Goal: Transaction & Acquisition: Purchase product/service

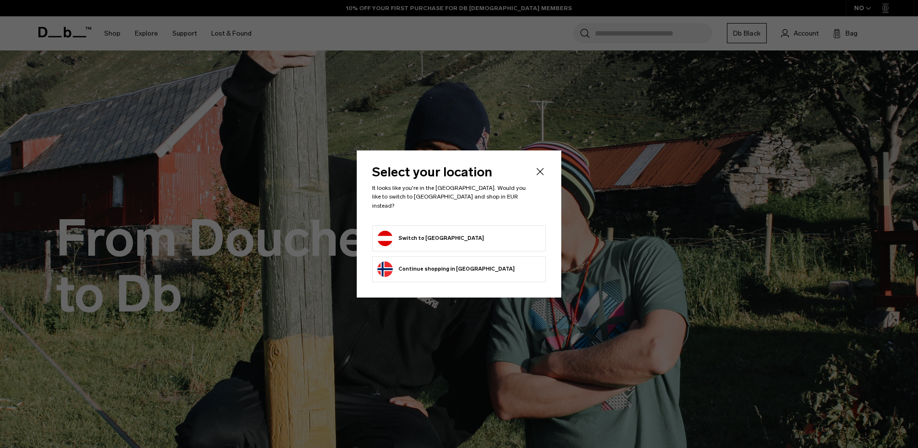
click at [399, 238] on button "Switch to Austria" at bounding box center [430, 237] width 107 height 15
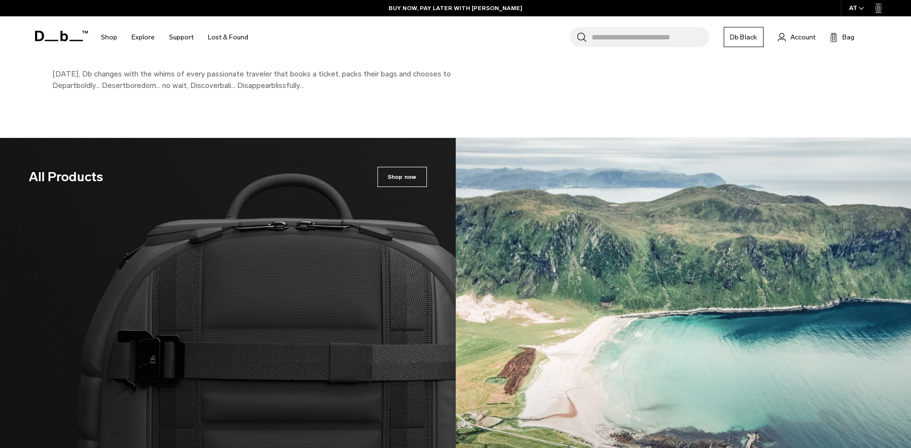
drag, startPoint x: 33, startPoint y: 274, endPoint x: 60, endPoint y: 386, distance: 115.4
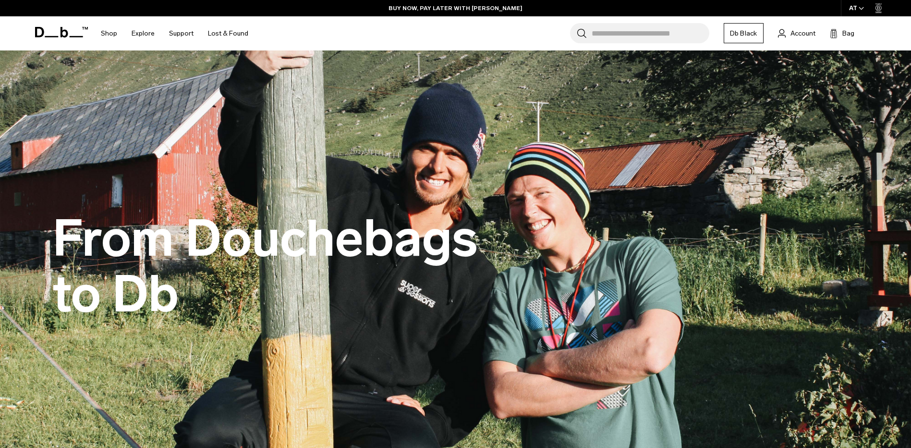
drag, startPoint x: 32, startPoint y: 357, endPoint x: 25, endPoint y: 7, distance: 350.1
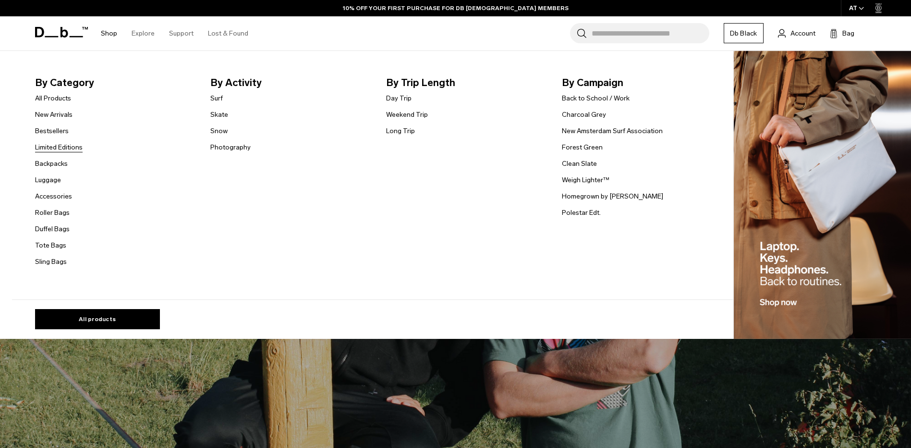
click at [66, 146] on link "Limited Editions" at bounding box center [59, 147] width 48 height 10
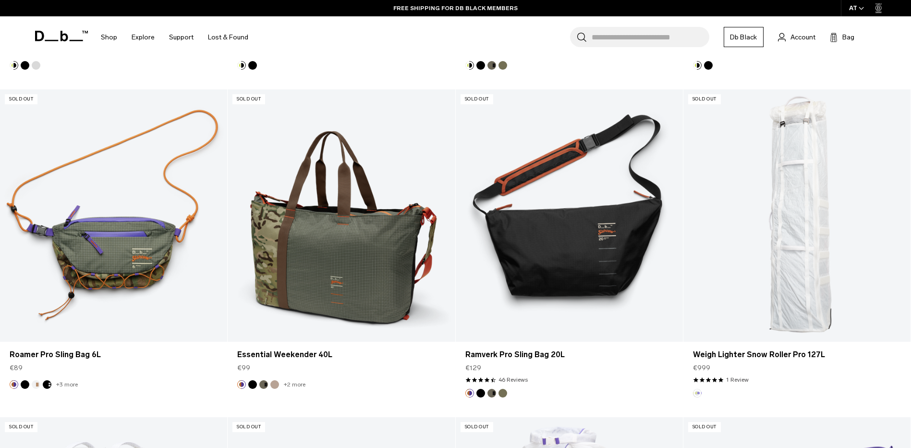
scroll to position [528, 0]
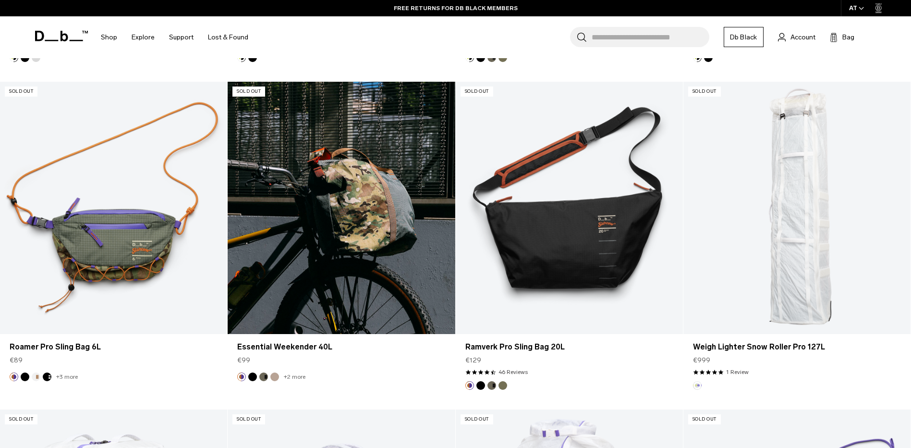
click at [251, 378] on button "Black Out" at bounding box center [252, 376] width 9 height 9
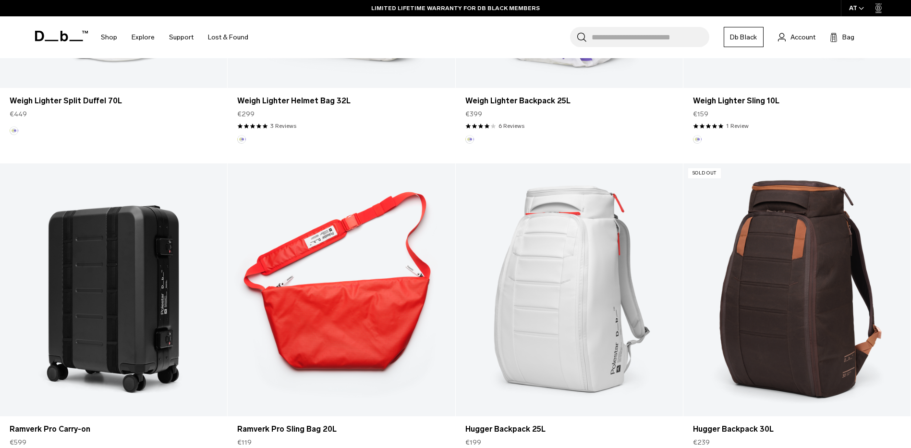
scroll to position [1152, 0]
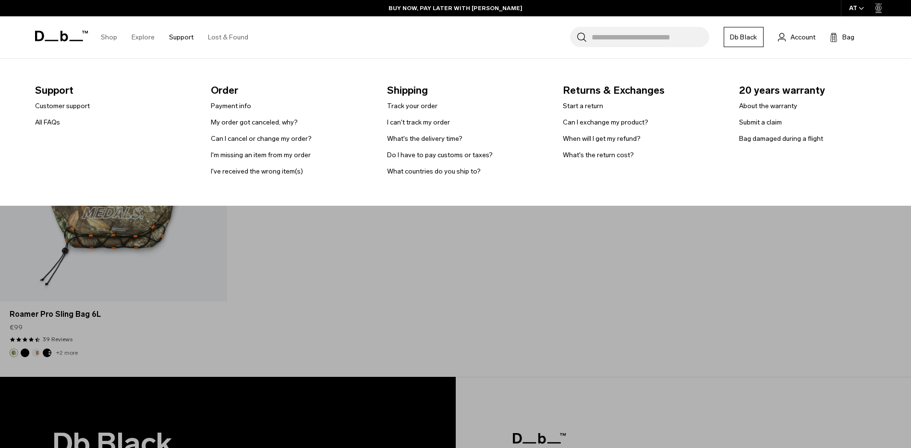
drag, startPoint x: 240, startPoint y: 252, endPoint x: 170, endPoint y: 33, distance: 229.3
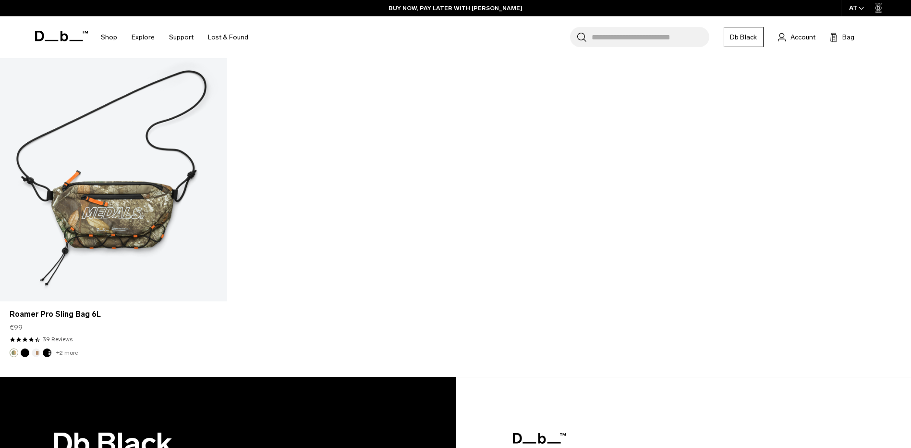
scroll to position [1599, 0]
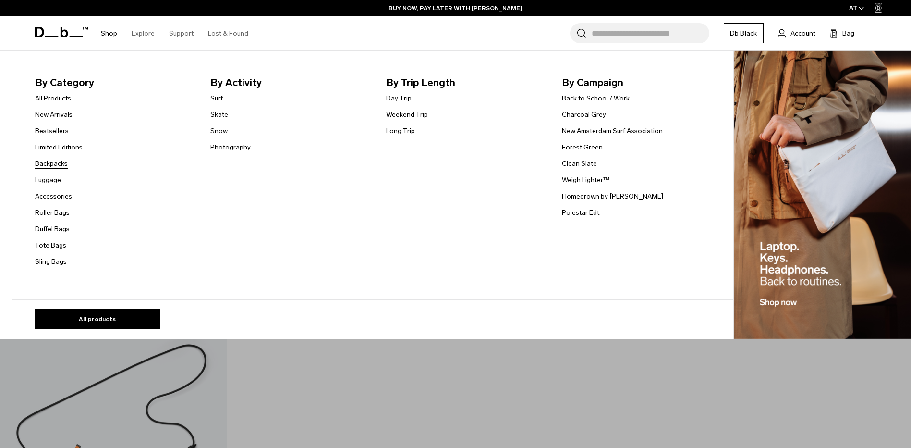
click at [62, 166] on link "Backpacks" at bounding box center [51, 163] width 33 height 10
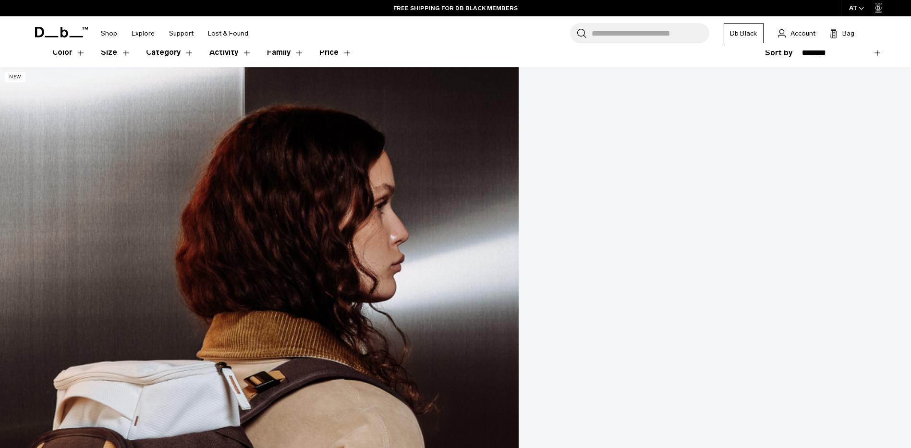
scroll to position [192, 0]
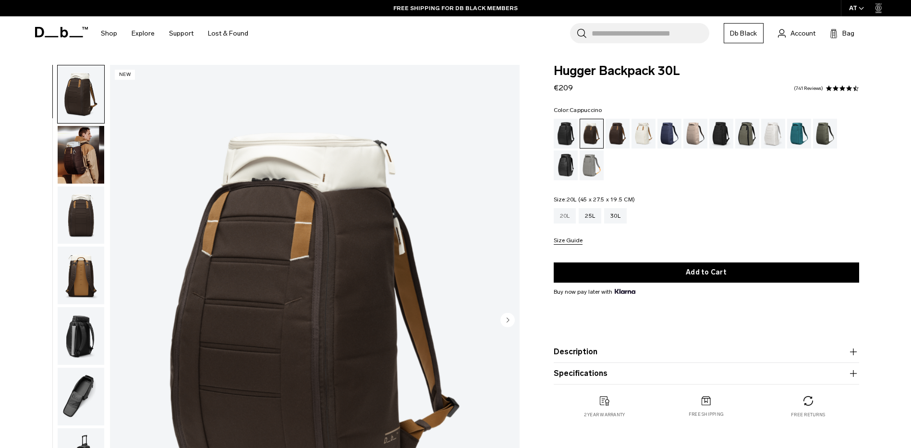
click at [561, 217] on div "20L" at bounding box center [565, 215] width 23 height 15
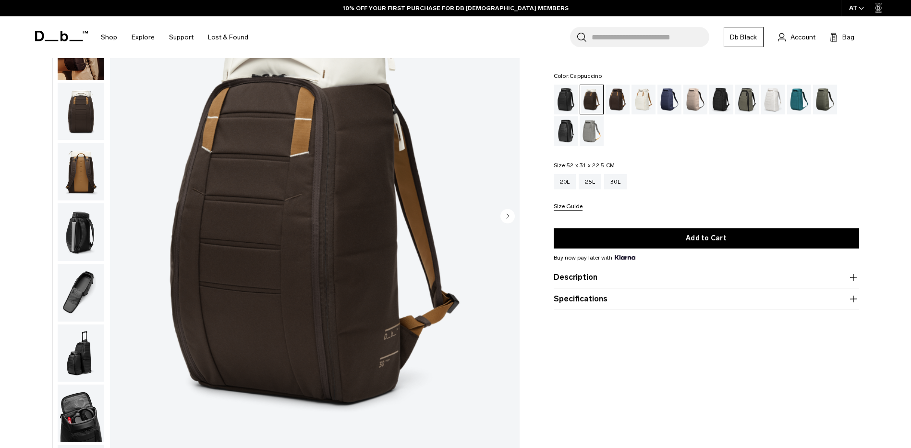
scroll to position [48, 0]
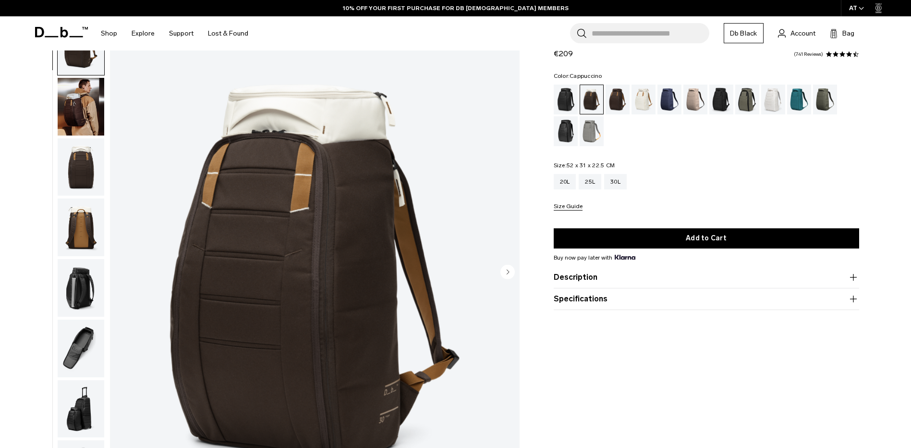
click at [505, 274] on circle "Next slide" at bounding box center [507, 271] width 14 height 14
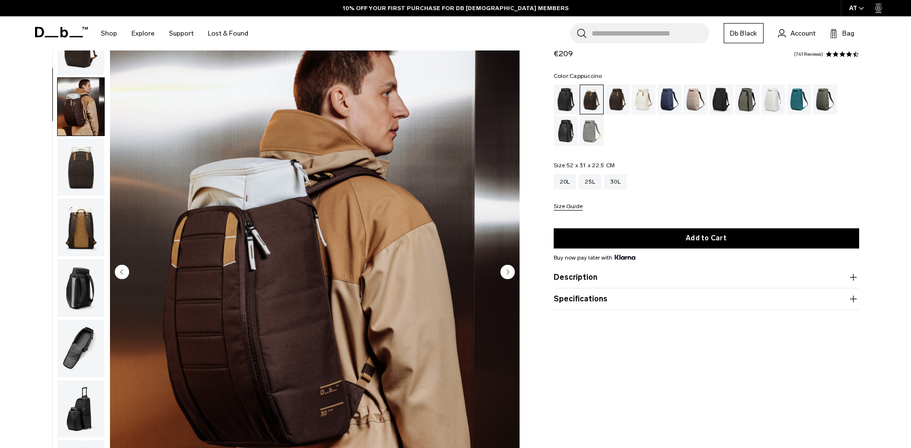
scroll to position [61, 0]
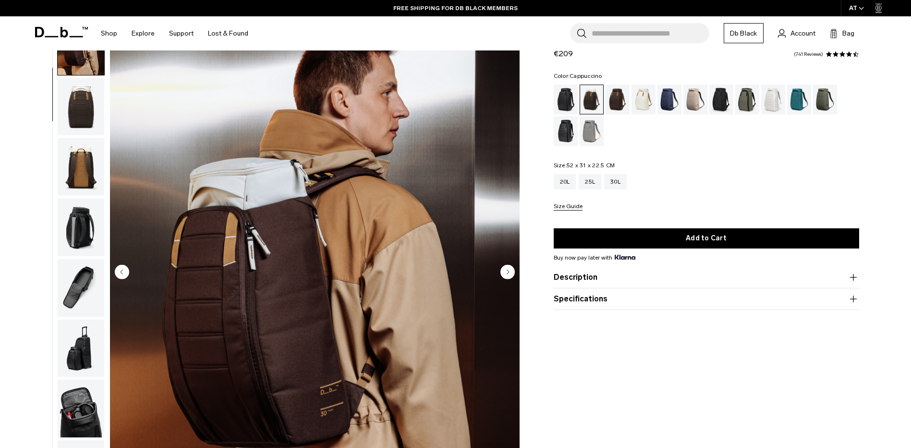
click at [505, 274] on circle "Next slide" at bounding box center [507, 271] width 14 height 14
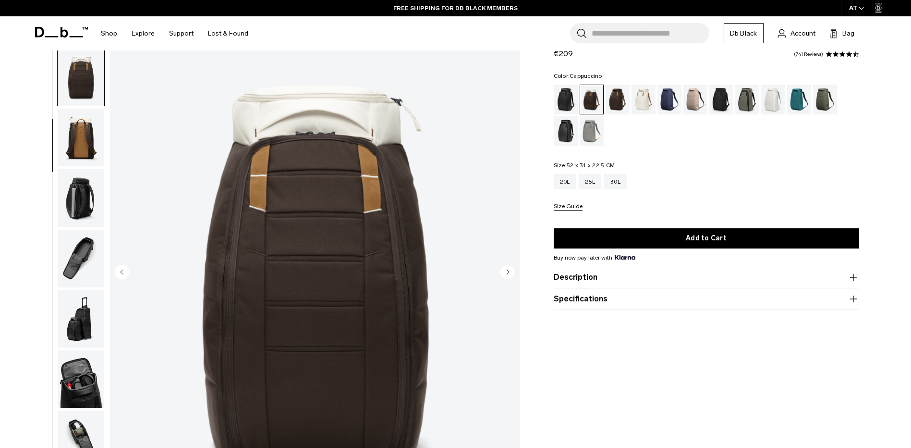
scroll to position [91, 0]
click at [505, 274] on circle "Next slide" at bounding box center [507, 271] width 14 height 14
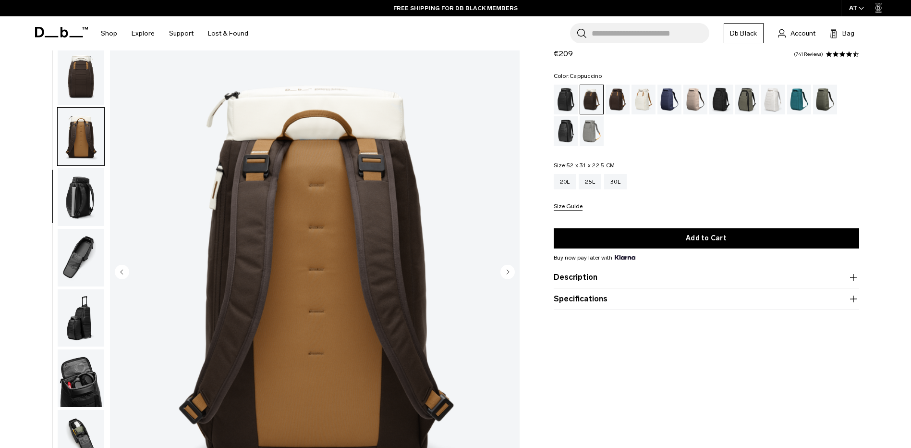
click at [505, 274] on circle "Next slide" at bounding box center [507, 271] width 14 height 14
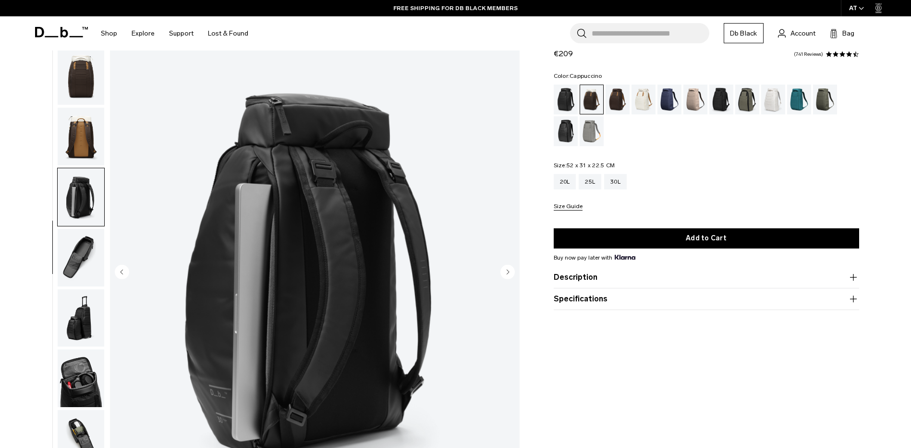
click at [505, 274] on circle "Next slide" at bounding box center [507, 271] width 14 height 14
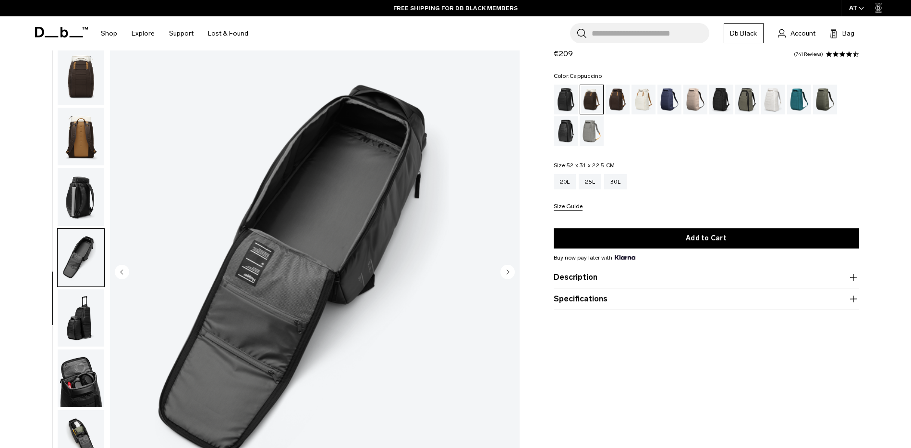
click at [505, 274] on circle "Next slide" at bounding box center [507, 271] width 14 height 14
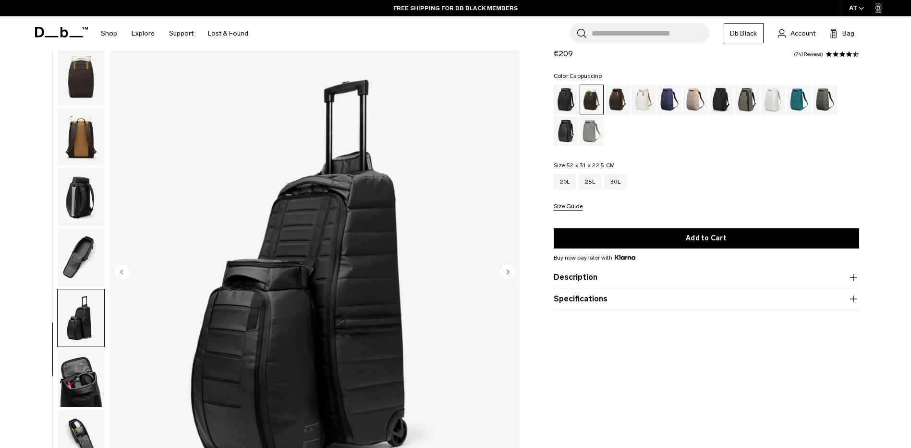
click at [505, 274] on circle "Next slide" at bounding box center [507, 271] width 14 height 14
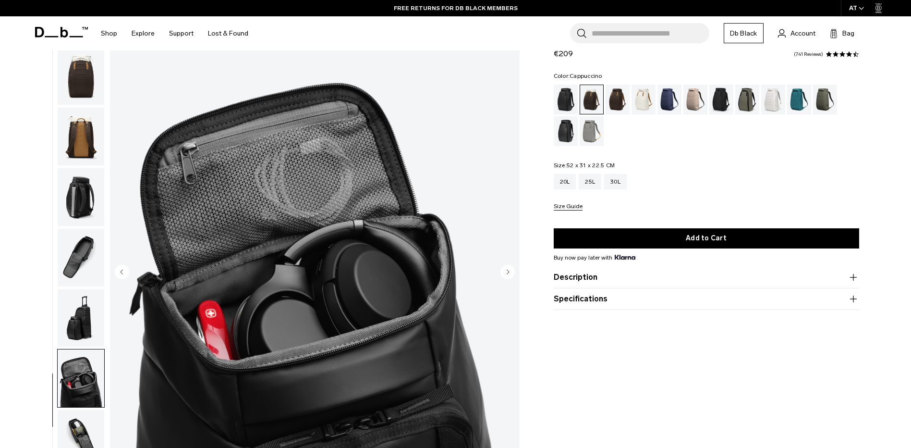
click at [505, 274] on circle "Next slide" at bounding box center [507, 271] width 14 height 14
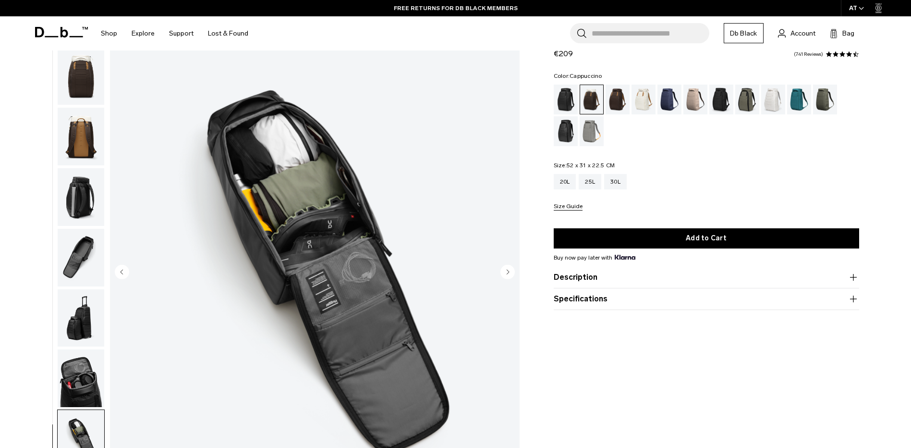
click at [505, 274] on circle "Next slide" at bounding box center [507, 271] width 14 height 14
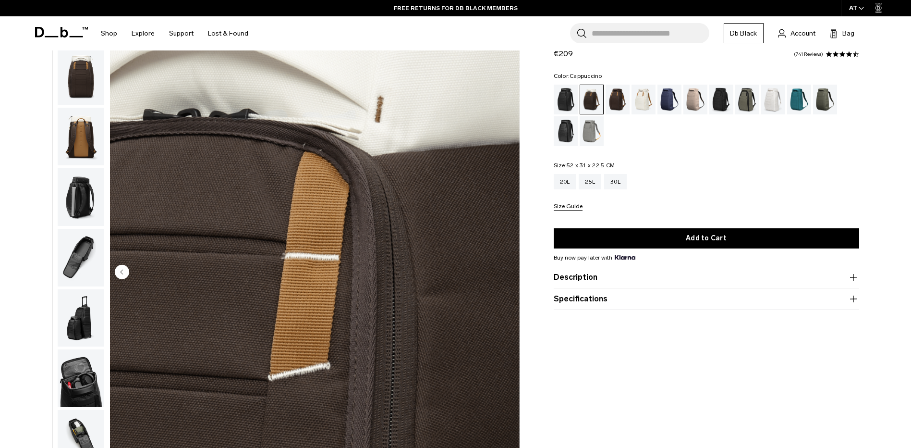
click at [505, 274] on img "10 / 10" at bounding box center [315, 272] width 410 height 511
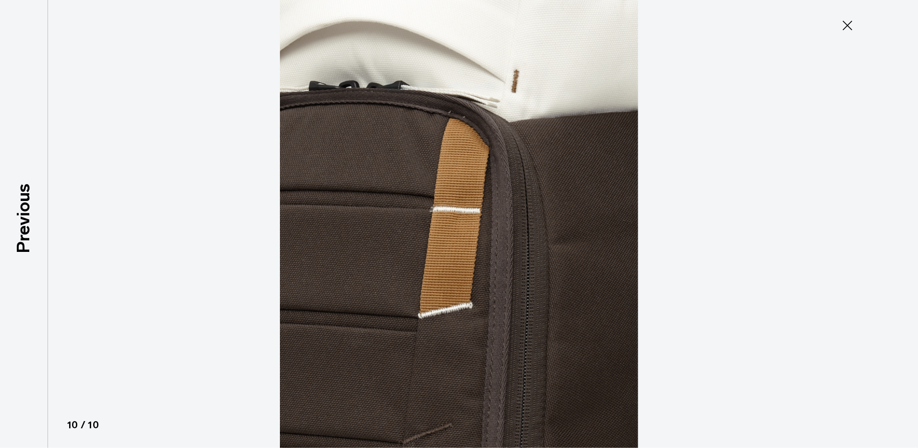
click at [838, 32] on button "Close" at bounding box center [848, 25] width 32 height 20
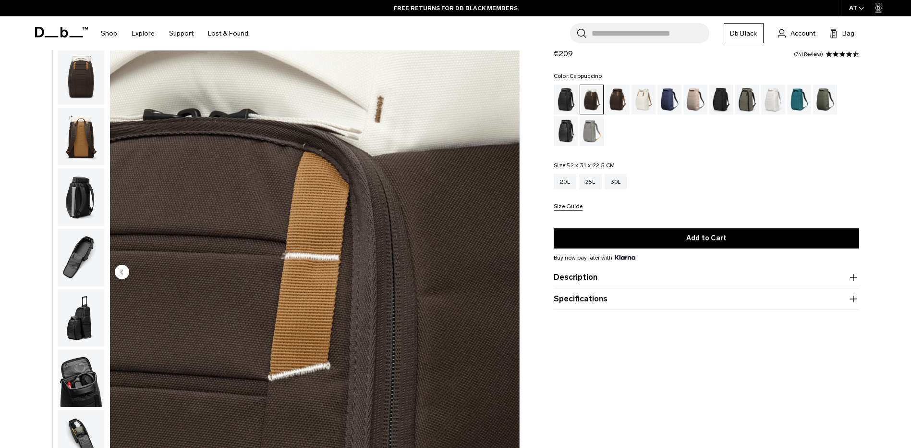
click at [117, 275] on circle "Previous slide" at bounding box center [122, 271] width 14 height 14
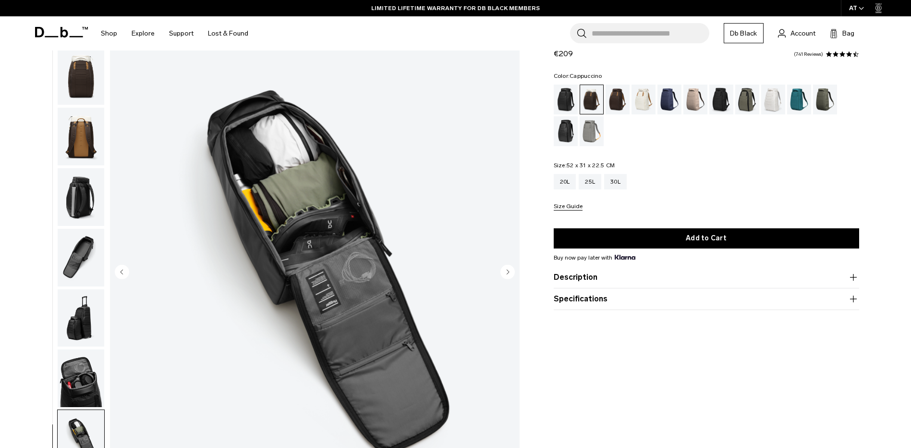
scroll to position [0, 0]
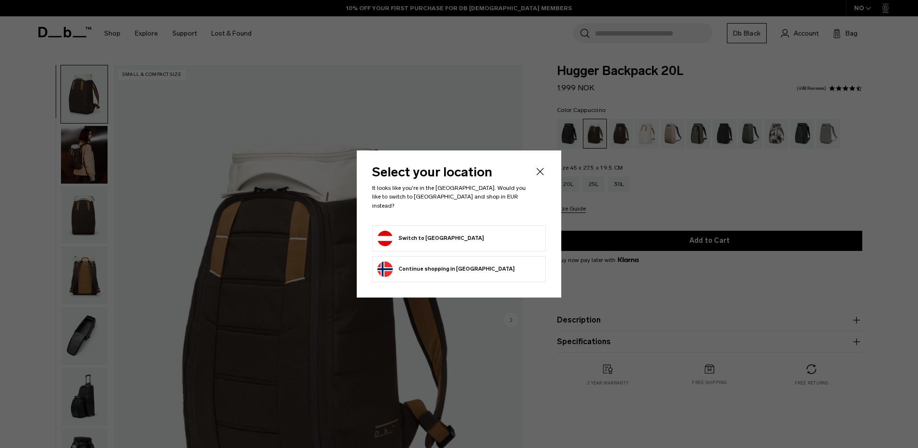
click at [420, 238] on button "Switch to [GEOGRAPHIC_DATA]" at bounding box center [430, 237] width 107 height 15
